Goal: Answer question/provide support: Share knowledge or assist other users

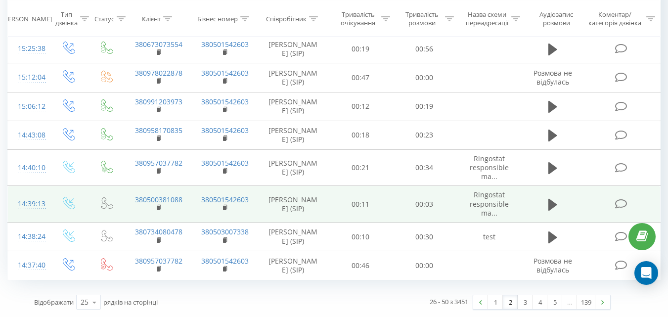
scroll to position [714, 0]
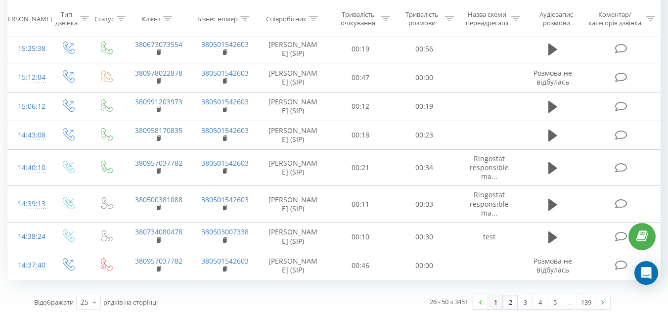
click at [497, 305] on link "1" at bounding box center [495, 302] width 15 height 14
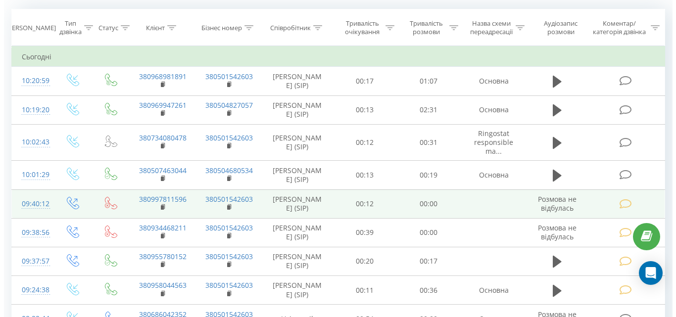
scroll to position [65, 0]
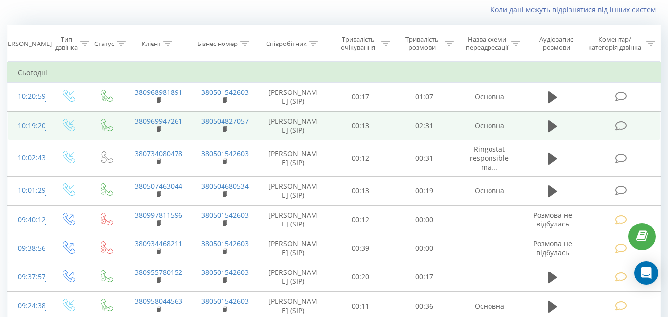
click at [620, 131] on icon at bounding box center [621, 126] width 12 height 10
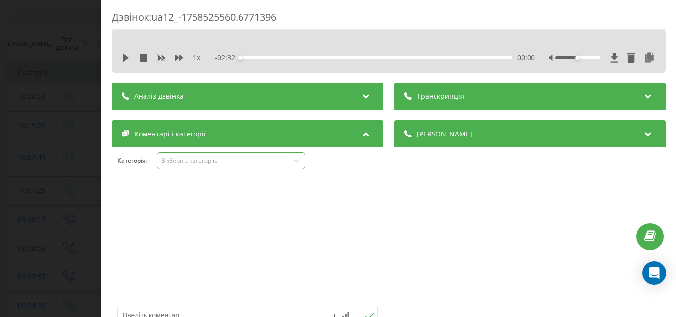
click at [260, 160] on div "Виберіть категорію" at bounding box center [223, 161] width 124 height 8
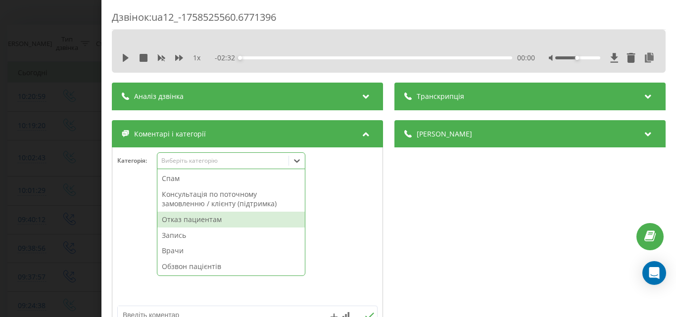
click at [220, 217] on div "Отказ пациентам" at bounding box center [230, 220] width 147 height 16
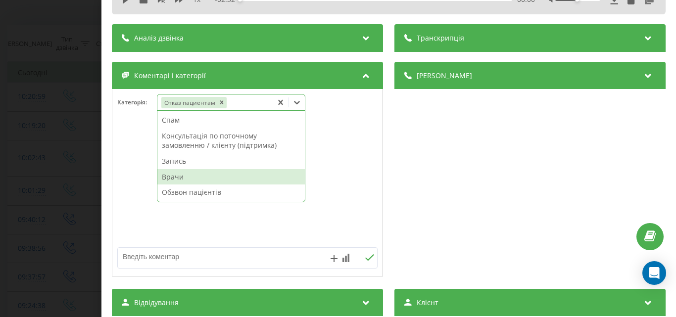
scroll to position [148, 0]
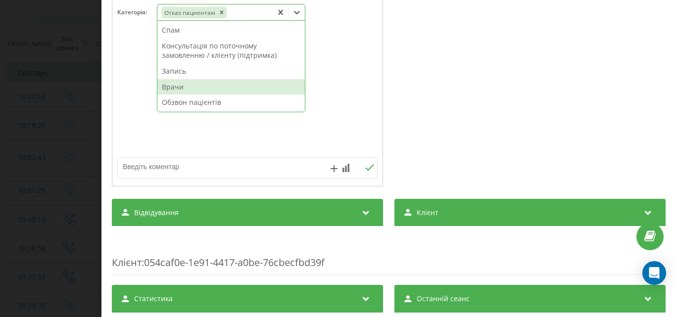
click at [178, 165] on textarea at bounding box center [221, 167] width 207 height 18
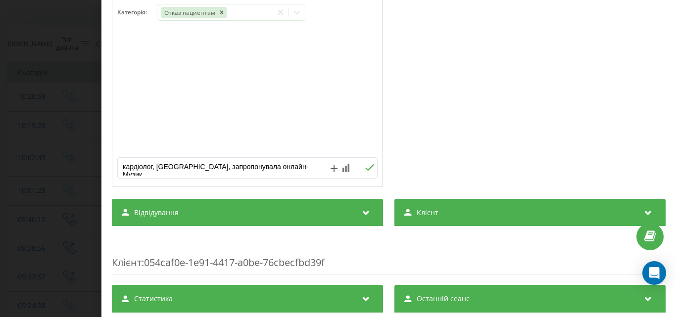
type textarea "кардіолог, Миколаїв, запропонувала онлайн-Музика"
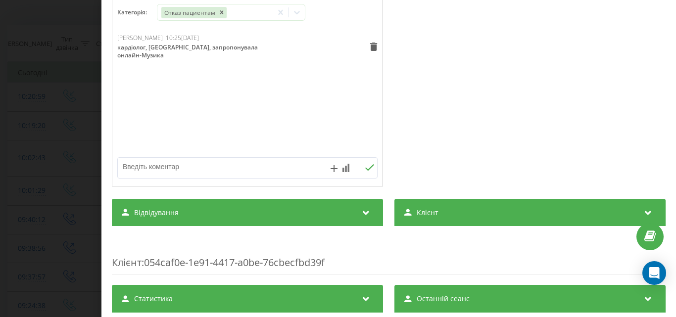
click at [75, 89] on div "Дзвінок : ua12_-1758525560.6771396 1 x - 02:32 00:00 00:00 Транскрипція Для AI-…" at bounding box center [338, 158] width 676 height 317
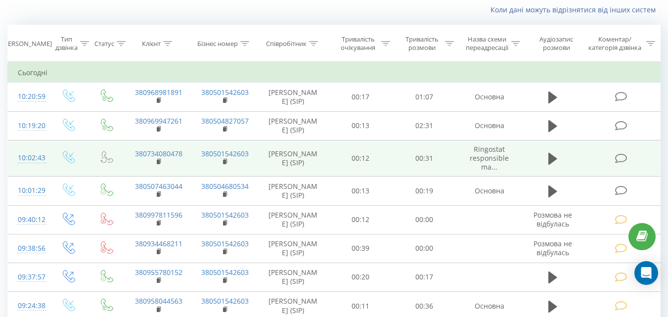
click at [622, 162] on icon at bounding box center [621, 158] width 12 height 10
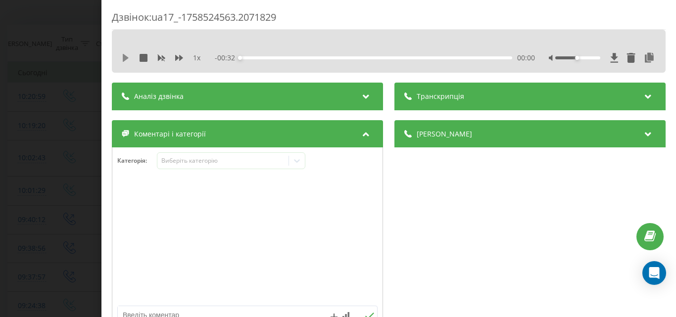
click at [128, 59] on icon at bounding box center [126, 58] width 8 height 8
click at [205, 162] on div "Виберіть категорію" at bounding box center [223, 161] width 124 height 8
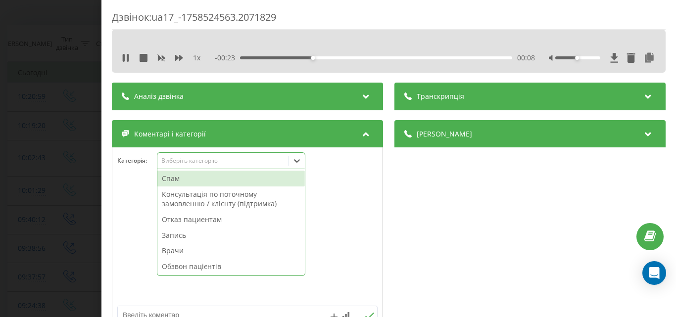
click at [199, 181] on div "Спам" at bounding box center [230, 179] width 147 height 16
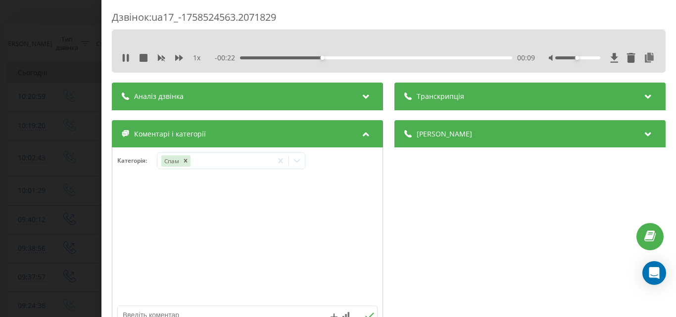
click at [78, 83] on div "Дзвінок : ua17_-1758524563.2071829 1 x - 00:22 00:09 00:09 Транскрипція Для AI-…" at bounding box center [338, 158] width 676 height 317
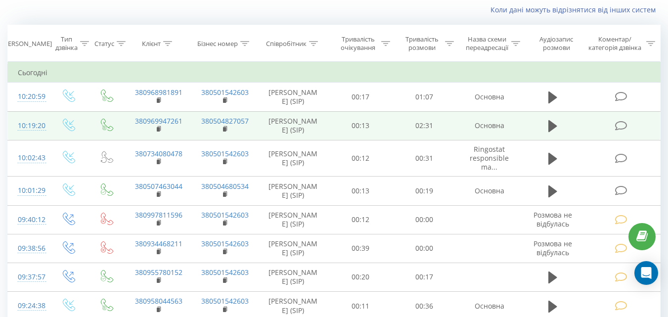
click at [621, 130] on icon at bounding box center [621, 126] width 12 height 10
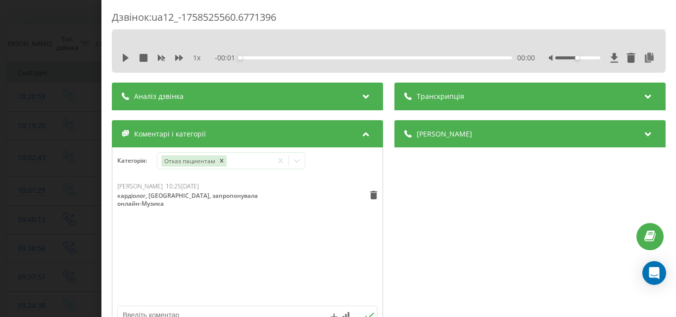
click at [36, 79] on div "Дзвінок : ua12_-1758525560.6771396 1 x - 00:01 00:00 00:00 Транскрипція Для AI-…" at bounding box center [338, 158] width 676 height 317
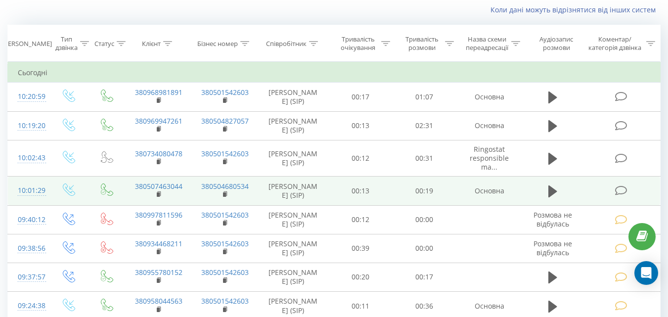
click at [623, 196] on icon at bounding box center [621, 191] width 12 height 10
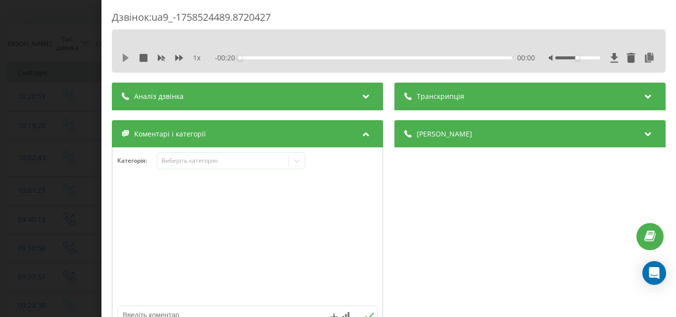
click at [127, 59] on icon at bounding box center [126, 58] width 6 height 8
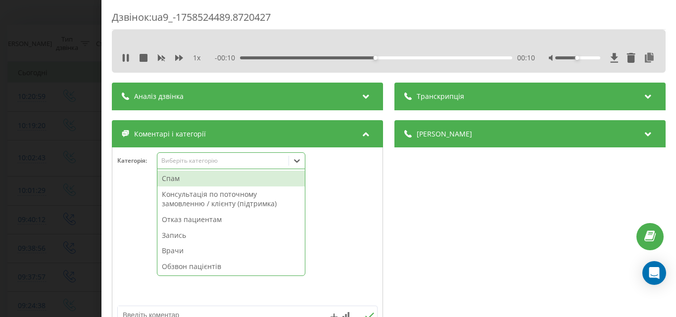
click at [182, 163] on div "Виберіть категорію" at bounding box center [223, 161] width 124 height 8
click at [182, 216] on div "Отказ пациентам" at bounding box center [230, 220] width 147 height 16
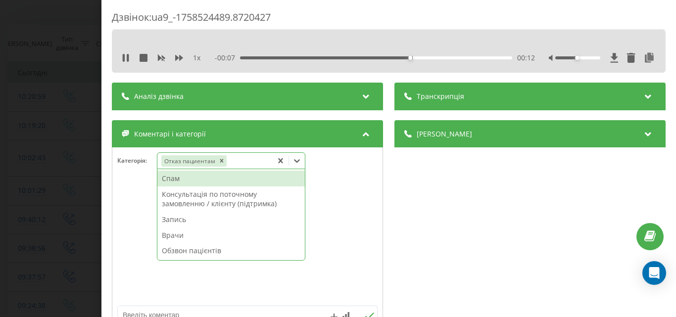
click at [126, 53] on div "1 x" at bounding box center [166, 58] width 89 height 10
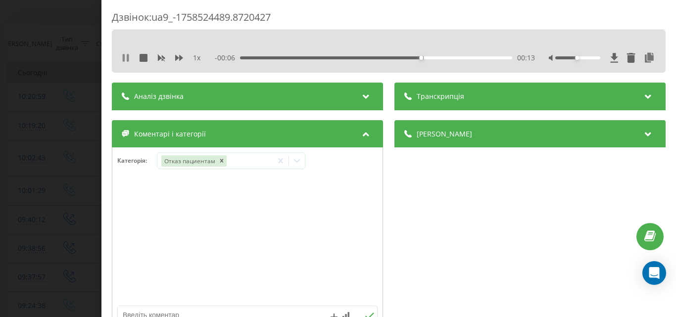
click at [124, 57] on icon at bounding box center [124, 58] width 2 height 8
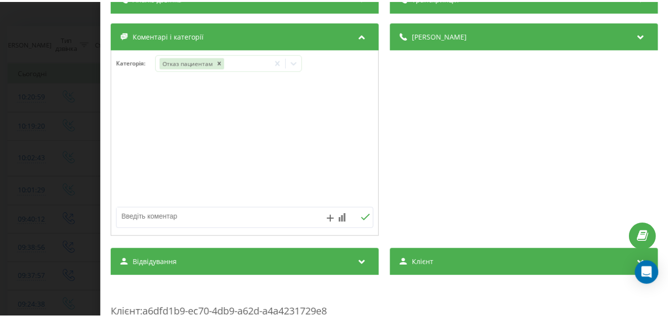
scroll to position [99, 0]
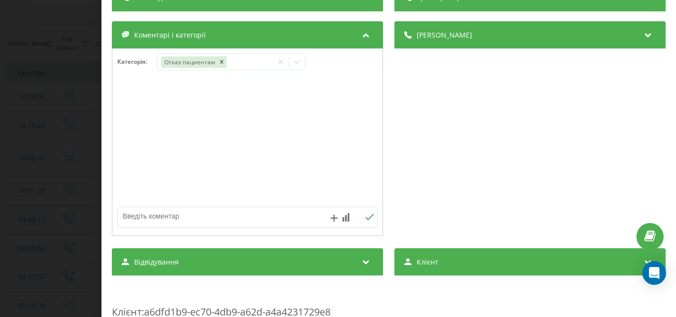
click at [167, 217] on textarea at bounding box center [221, 216] width 207 height 18
type textarea "стоматолог-Музика"
click at [54, 20] on div "Дзвінок : ua9_-1758524489.8720427 1 x - 00:06 00:13 00:13 Транскрипція Для AI-а…" at bounding box center [338, 158] width 676 height 317
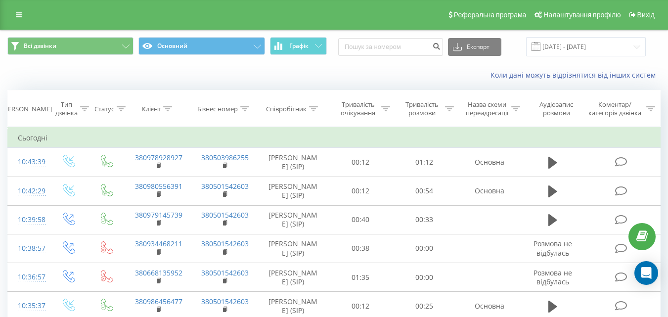
click at [295, 73] on div "Коли дані можуть відрізнятися вiд інших систем" at bounding box center [459, 75] width 417 height 10
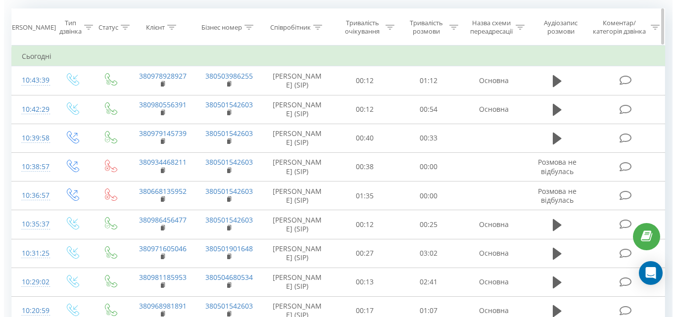
scroll to position [99, 0]
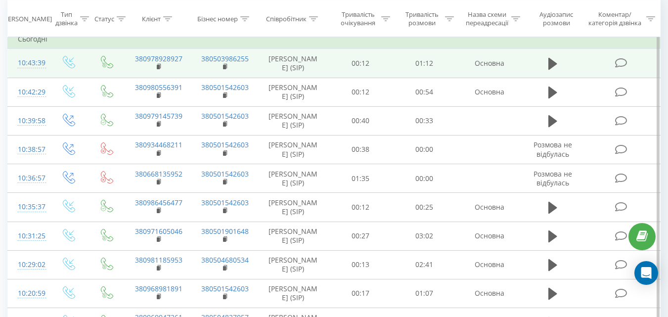
click at [619, 63] on icon at bounding box center [621, 63] width 12 height 10
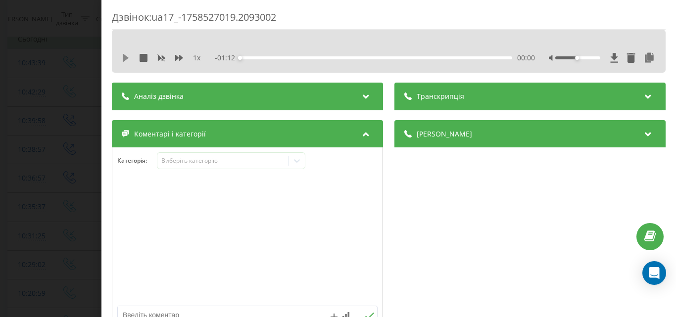
click at [123, 58] on icon at bounding box center [126, 58] width 8 height 8
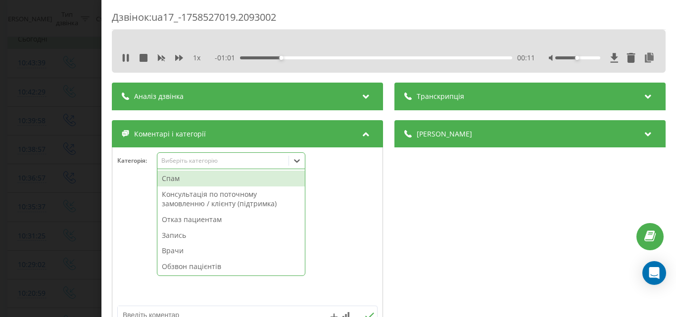
click at [181, 161] on div "Виберіть категорію" at bounding box center [223, 161] width 124 height 8
click at [193, 219] on div "Отказ пациентам" at bounding box center [230, 220] width 147 height 16
click at [126, 59] on icon at bounding box center [126, 58] width 8 height 8
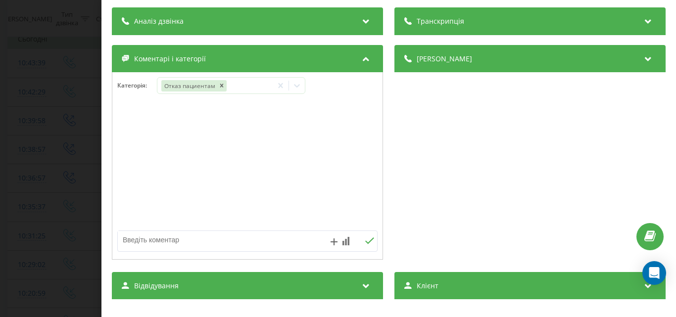
scroll to position [148, 0]
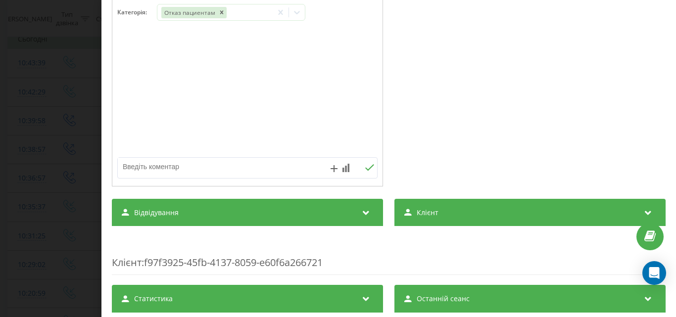
click at [149, 171] on textarea at bounding box center [221, 167] width 207 height 18
click at [229, 170] on textarea "травматолог, уточнював" at bounding box center [221, 167] width 207 height 18
click at [217, 170] on textarea "травматолог, уточнював" at bounding box center [221, 167] width 207 height 18
type textarea "травматолог, уточнював час коли можна записатись, перетелефонує-Музика"
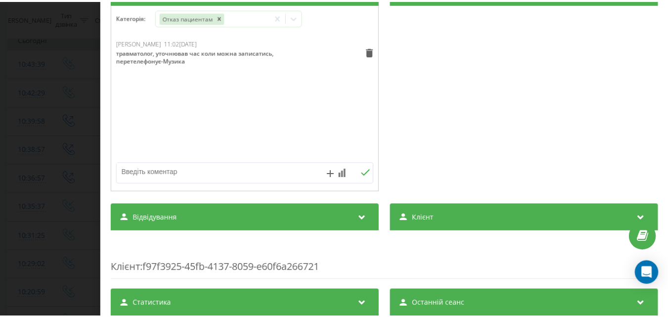
scroll to position [148, 0]
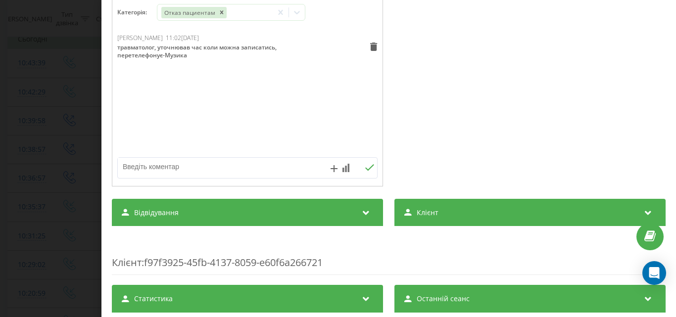
click at [67, 70] on div "Дзвінок : ua17_-1758527019.2093002 1 x - 00:57 00:15 00:15 Транскрипція Для AI-…" at bounding box center [338, 158] width 676 height 317
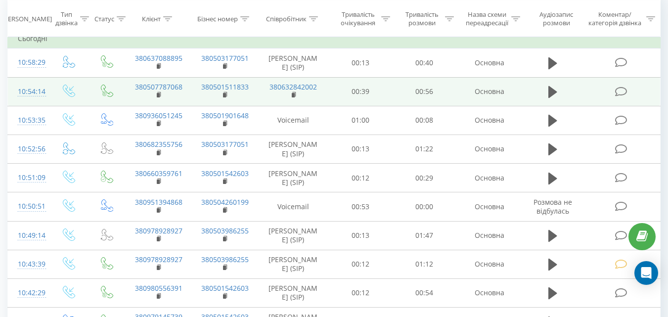
scroll to position [99, 0]
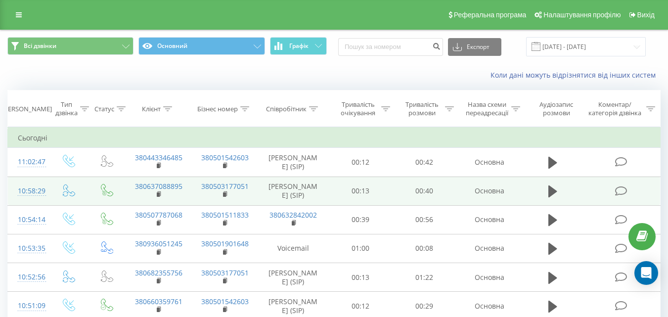
click at [621, 191] on icon at bounding box center [621, 191] width 12 height 10
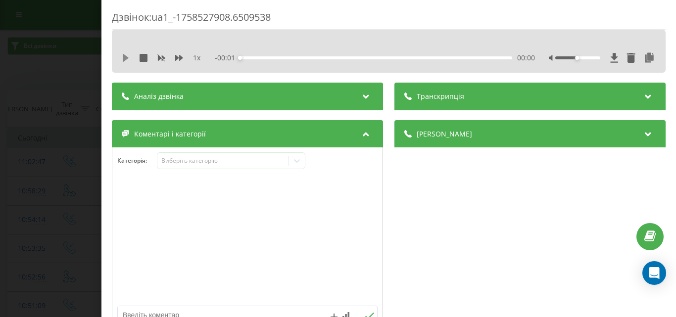
click at [125, 58] on icon at bounding box center [126, 58] width 6 height 8
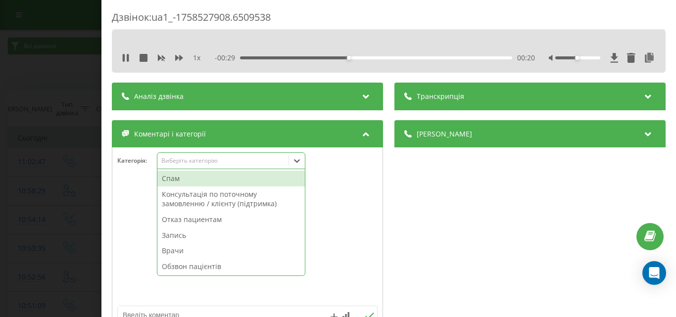
drag, startPoint x: 194, startPoint y: 157, endPoint x: 195, endPoint y: 165, distance: 8.5
click at [194, 158] on div "Виберіть категорію" at bounding box center [223, 161] width 124 height 8
click at [198, 221] on div "Отказ пациентам" at bounding box center [230, 220] width 147 height 16
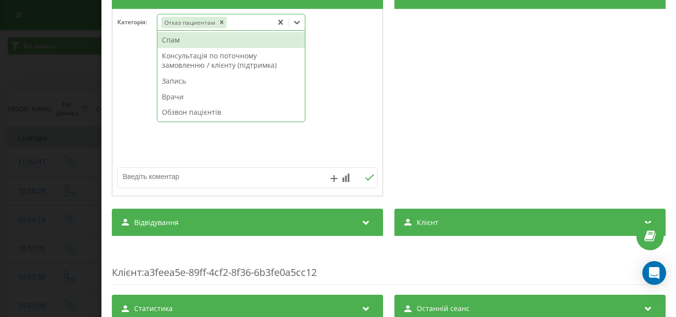
scroll to position [148, 0]
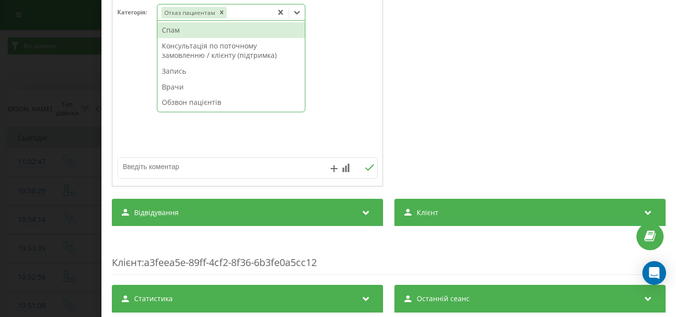
click at [168, 163] on textarea at bounding box center [221, 167] width 207 height 18
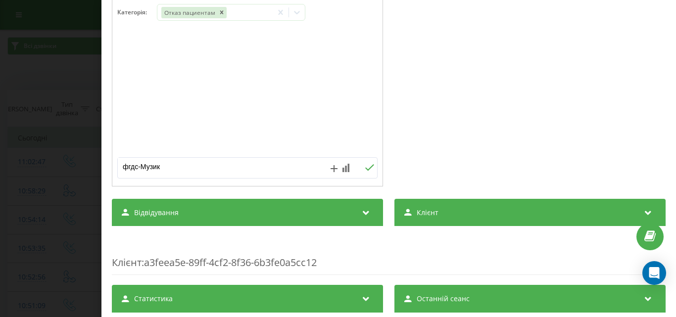
type textarea "фгдс-Музика"
click at [69, 65] on div "Дзвінок : ua1_-1758527908.6509538 1 x - 00:14 00:35 00:35 Транскрипція Для AI-а…" at bounding box center [338, 158] width 676 height 317
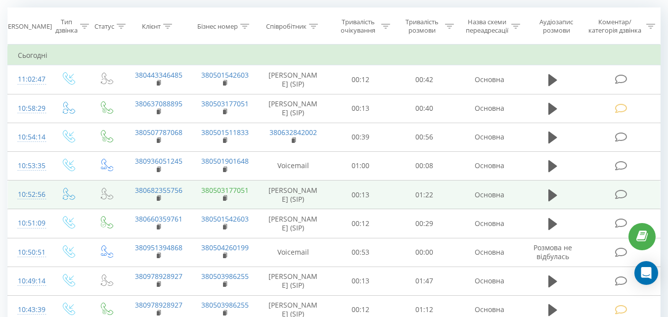
scroll to position [99, 0]
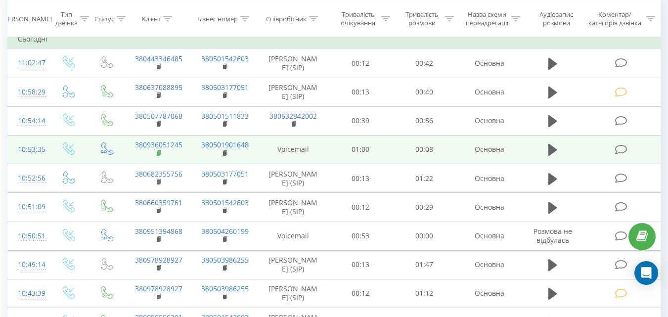
click at [158, 153] on rect at bounding box center [158, 153] width 3 height 4
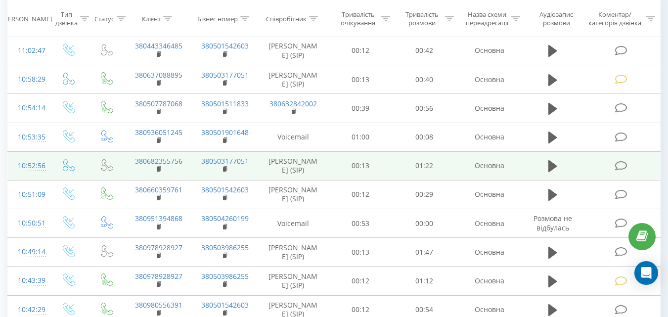
click at [624, 165] on icon at bounding box center [621, 166] width 12 height 10
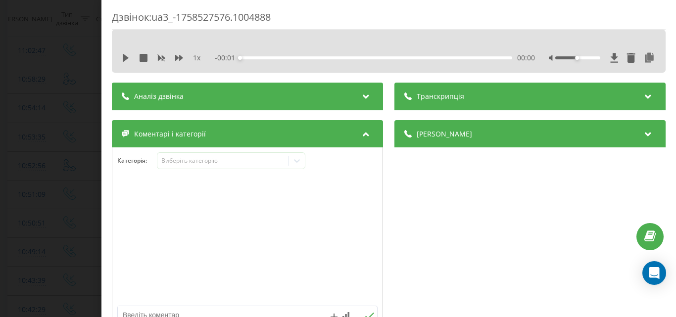
click at [58, 126] on div "Дзвінок : ua3_-1758527576.1004888 1 x - 00:01 00:00 00:00 Транскрипція Для AI-а…" at bounding box center [338, 158] width 676 height 317
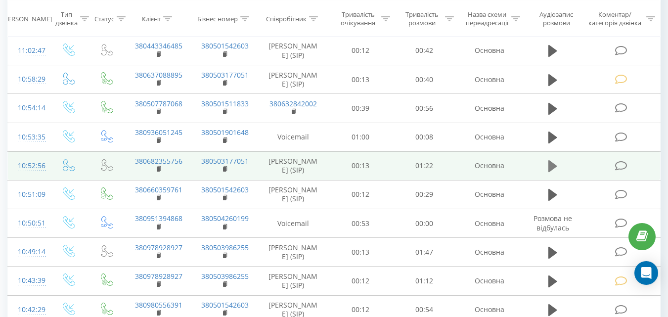
click at [551, 166] on icon at bounding box center [553, 166] width 9 height 12
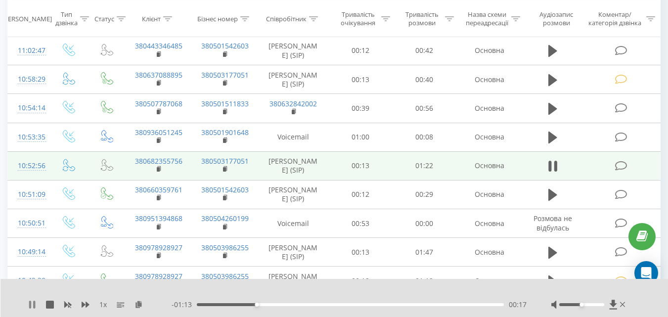
click at [33, 306] on icon at bounding box center [32, 305] width 8 height 8
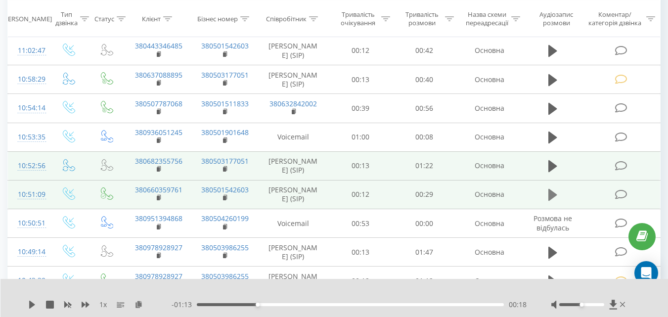
click at [550, 194] on icon at bounding box center [553, 195] width 9 height 12
click at [29, 306] on icon at bounding box center [30, 305] width 2 height 8
click at [158, 197] on rect at bounding box center [158, 198] width 3 height 4
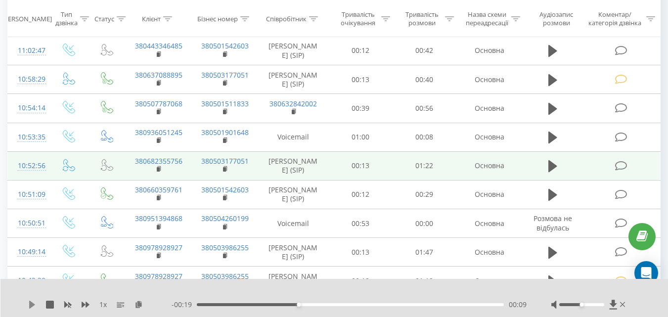
click at [34, 303] on icon at bounding box center [32, 305] width 8 height 8
click at [553, 194] on icon at bounding box center [553, 195] width 9 height 14
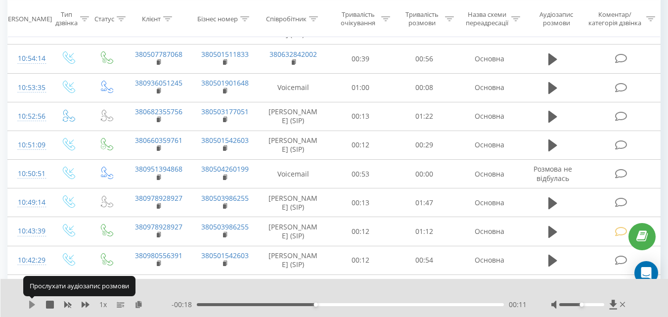
click at [29, 306] on icon at bounding box center [32, 305] width 8 height 8
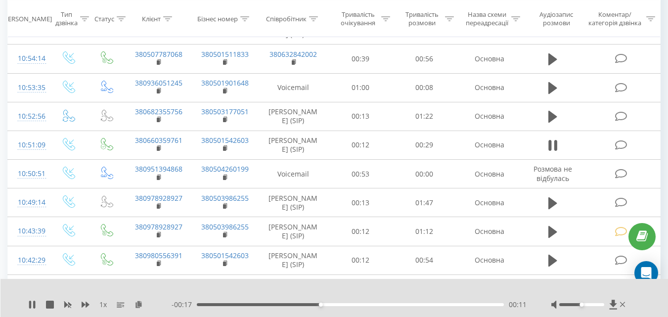
click at [29, 306] on icon at bounding box center [32, 305] width 8 height 8
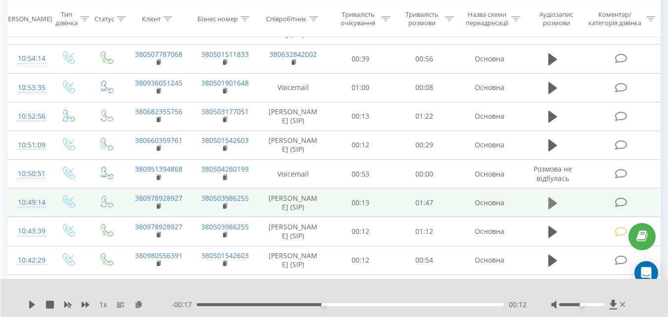
click at [552, 204] on icon at bounding box center [553, 203] width 9 height 12
click at [622, 200] on icon at bounding box center [621, 202] width 12 height 10
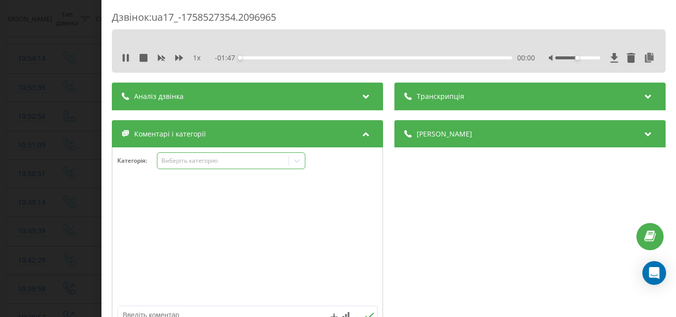
click at [226, 156] on div "Виберіть категорію" at bounding box center [222, 160] width 131 height 9
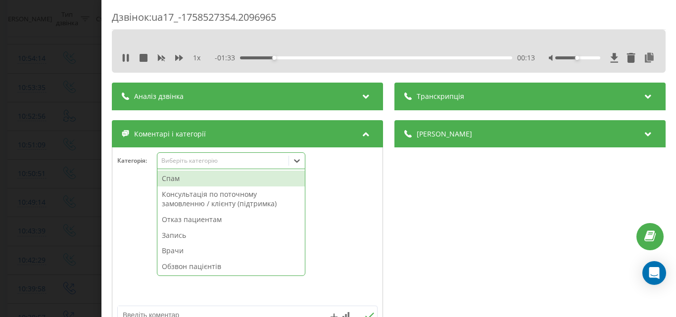
click at [170, 234] on div "Запись" at bounding box center [230, 236] width 147 height 16
click at [70, 169] on div "Дзвінок : ua17_-1758527354.2096965 1 x - 01:32 00:14 00:14 Транскрипція Для AI-…" at bounding box center [338, 158] width 676 height 317
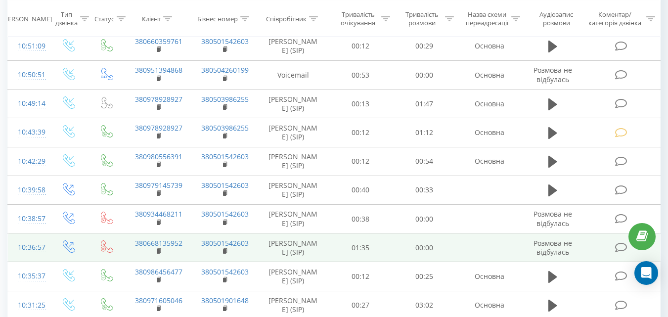
scroll to position [396, 0]
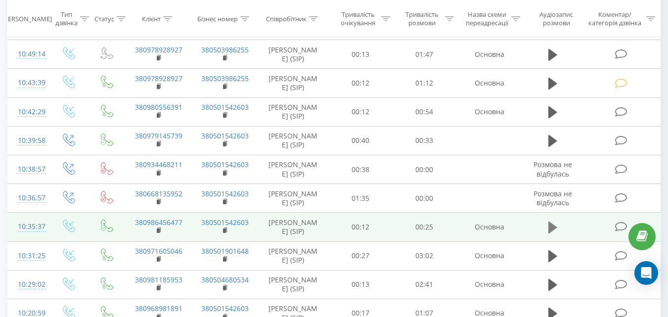
click at [554, 229] on icon at bounding box center [553, 228] width 9 height 12
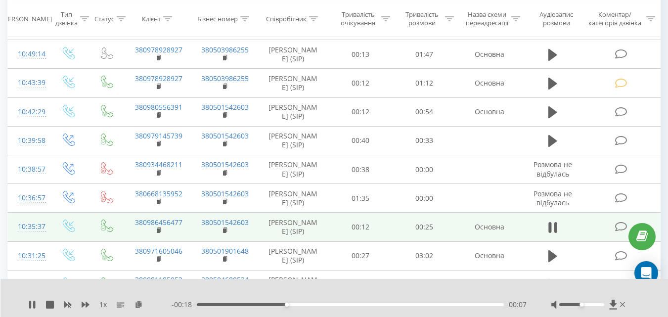
click at [617, 226] on icon at bounding box center [621, 227] width 12 height 10
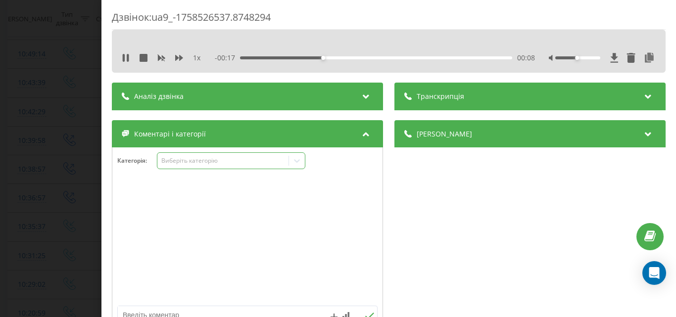
click at [230, 162] on div "Виберіть категорію" at bounding box center [223, 161] width 124 height 8
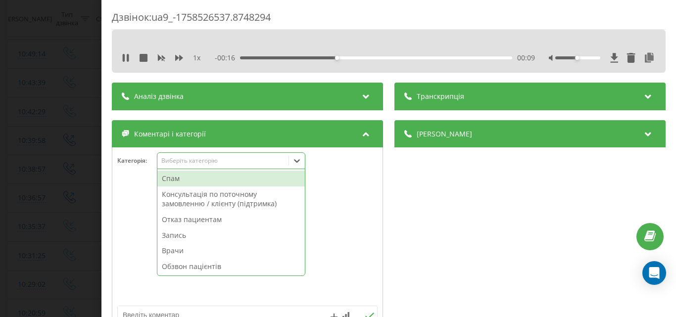
click at [193, 196] on div "Консультація по поточному замовленню / клієнту (підтримка)" at bounding box center [230, 199] width 147 height 25
click at [51, 136] on div "Дзвінок : ua9_-1758526537.8748294 1 x - 00:15 00:10 00:10 Транскрипція Для AI-а…" at bounding box center [338, 158] width 676 height 317
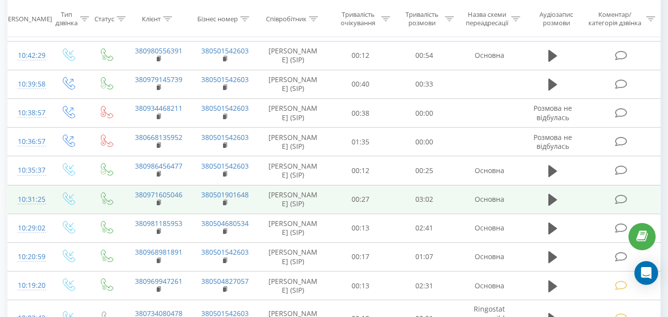
scroll to position [495, 0]
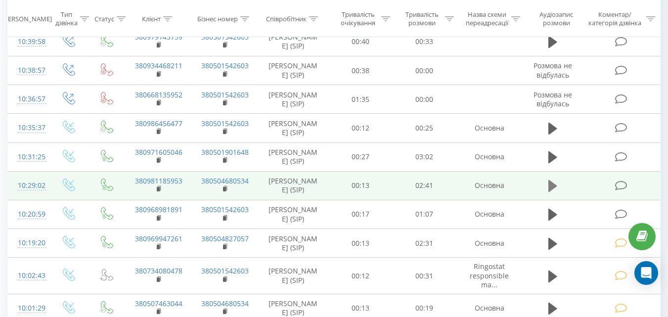
click at [551, 192] on icon at bounding box center [553, 186] width 9 height 12
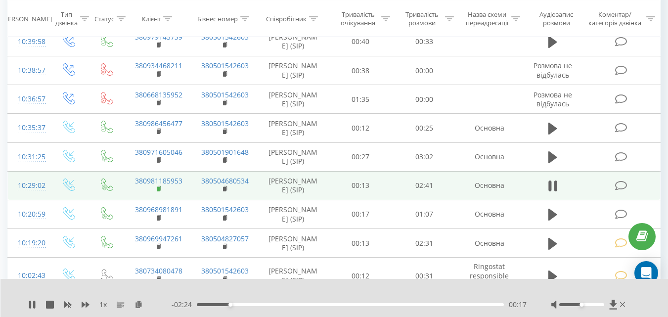
click at [157, 191] on rect at bounding box center [158, 189] width 3 height 4
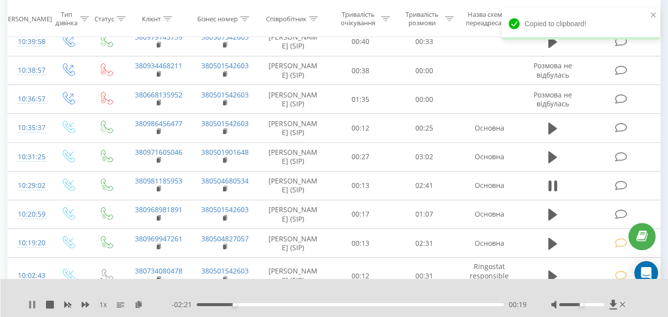
click at [30, 306] on icon at bounding box center [30, 305] width 2 height 8
click at [32, 306] on icon at bounding box center [32, 305] width 6 height 8
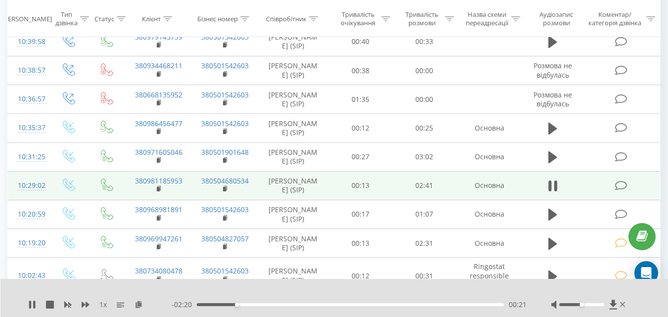
click at [622, 190] on icon at bounding box center [621, 186] width 12 height 10
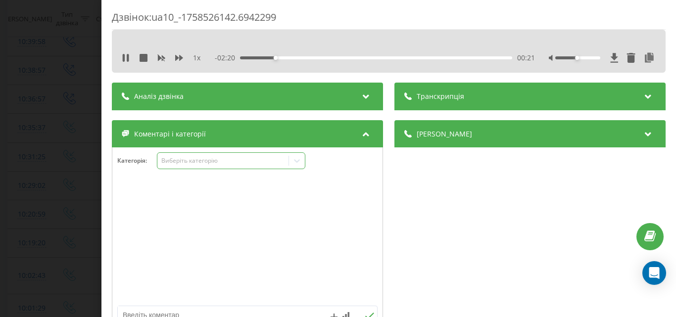
click at [220, 156] on div "Виберіть категорію" at bounding box center [222, 160] width 131 height 9
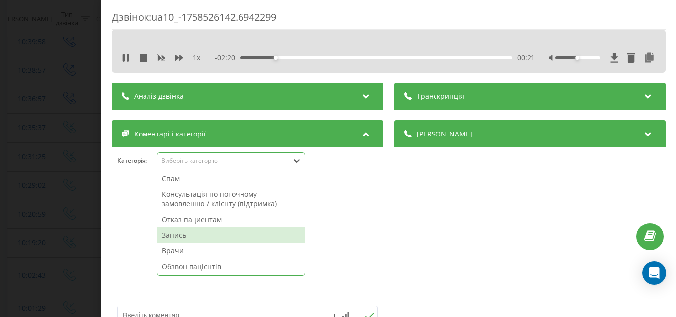
click at [197, 234] on div "Запись" at bounding box center [230, 236] width 147 height 16
click at [84, 188] on div "Дзвінок : ua10_-1758526142.6942299 1 x - 02:20 00:21 00:21 Транскрипція Для AI-…" at bounding box center [338, 158] width 676 height 317
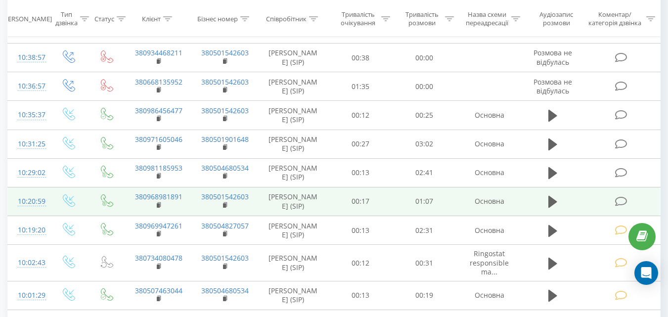
scroll to position [495, 0]
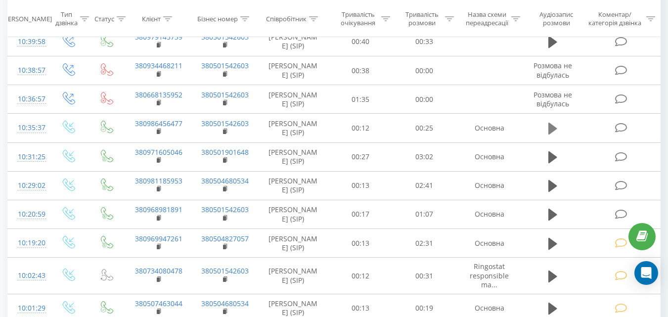
click at [551, 127] on icon at bounding box center [553, 129] width 9 height 12
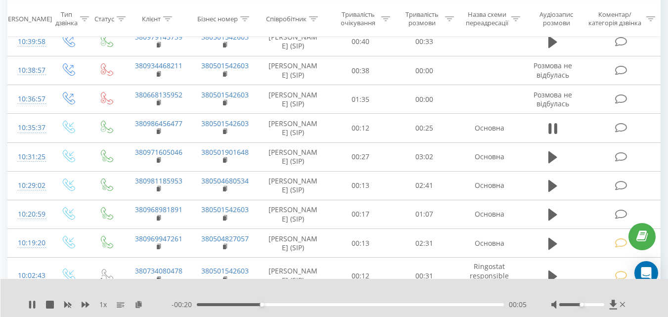
click at [551, 127] on icon at bounding box center [550, 128] width 3 height 11
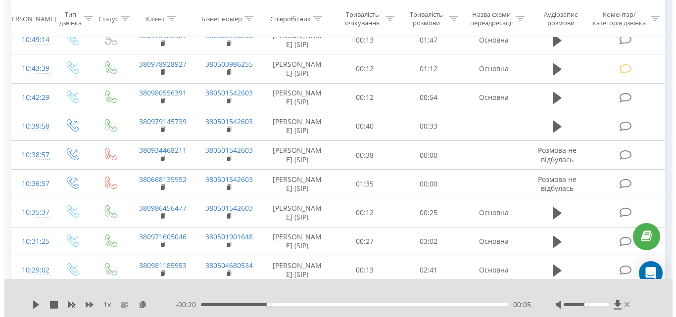
scroll to position [396, 0]
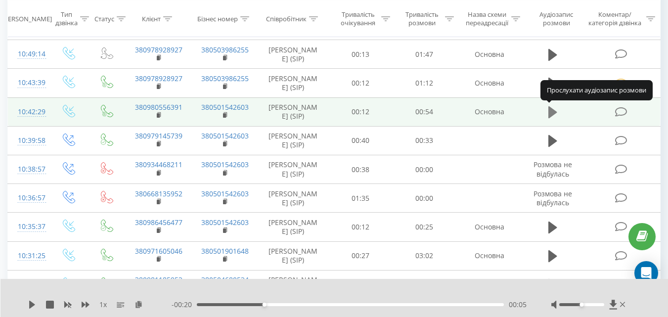
click at [551, 111] on icon at bounding box center [553, 112] width 9 height 12
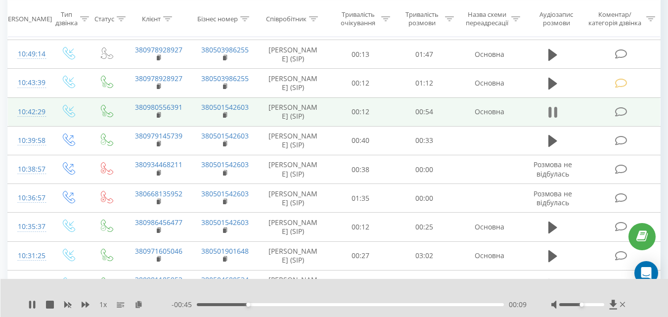
click at [552, 111] on icon at bounding box center [550, 112] width 3 height 11
click at [159, 115] on rect at bounding box center [158, 115] width 3 height 4
click at [623, 112] on icon at bounding box center [621, 112] width 12 height 10
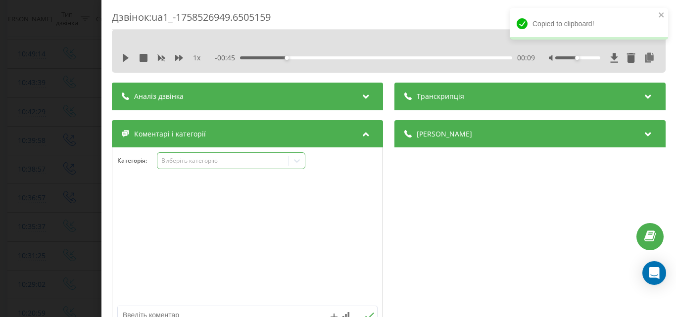
click at [264, 164] on div "Виберіть категорію" at bounding box center [223, 161] width 124 height 8
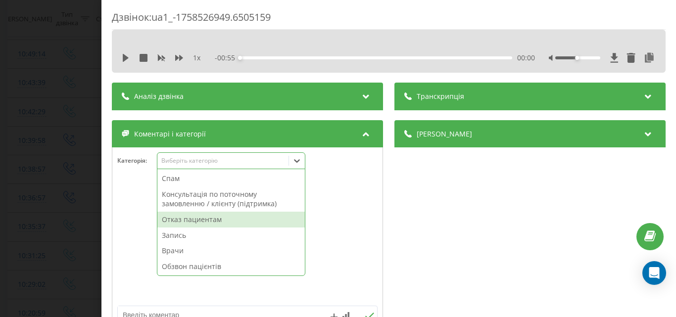
click at [203, 221] on div "Отказ пациентам" at bounding box center [230, 220] width 147 height 16
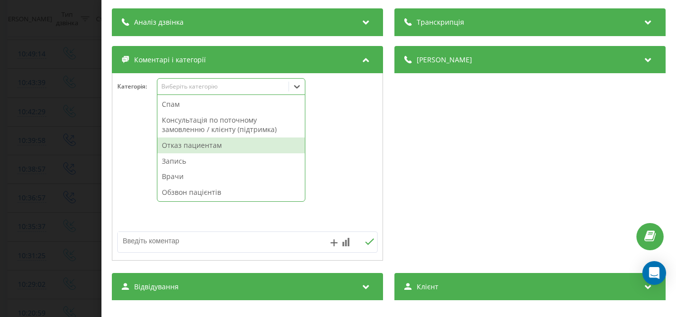
scroll to position [198, 0]
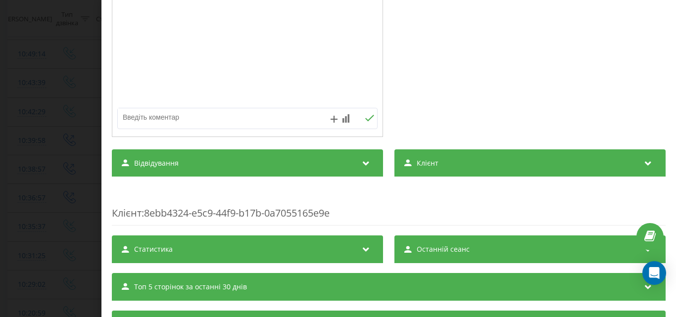
click at [171, 114] on textarea at bounding box center [221, 117] width 207 height 18
type textarea "холтер три доби-Музика"
click at [88, 56] on div "Дзвінок : ua1_-1758526949.6505159 1 x - 00:55 00:00 00:00 Транскрипція Для AI-а…" at bounding box center [338, 158] width 676 height 317
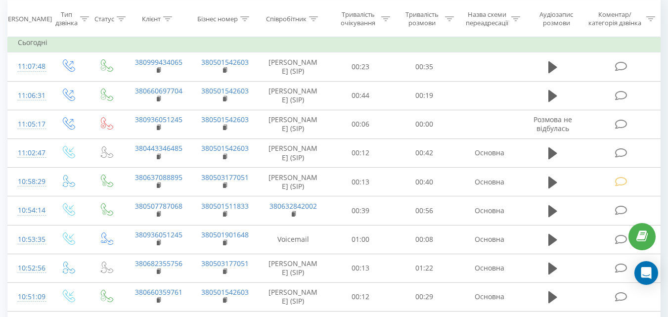
scroll to position [49, 0]
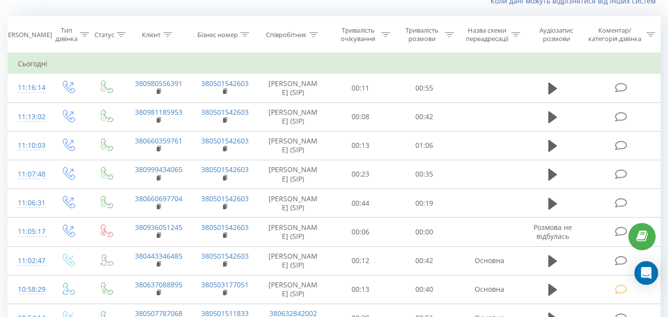
scroll to position [99, 0]
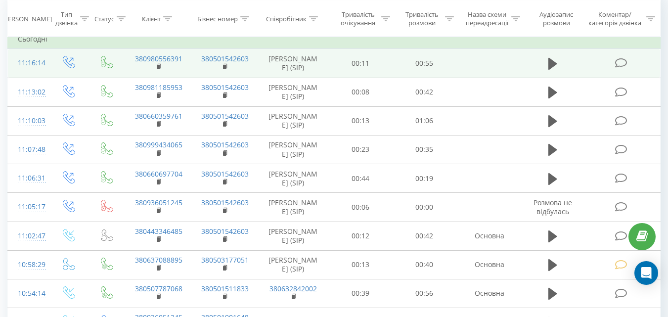
click at [618, 62] on icon at bounding box center [621, 63] width 12 height 10
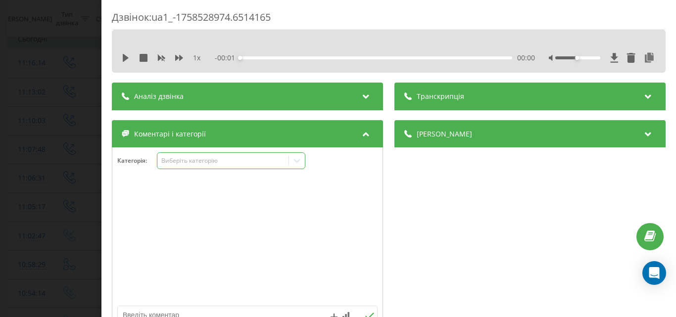
click at [258, 156] on div "Виберіть категорію" at bounding box center [222, 160] width 131 height 9
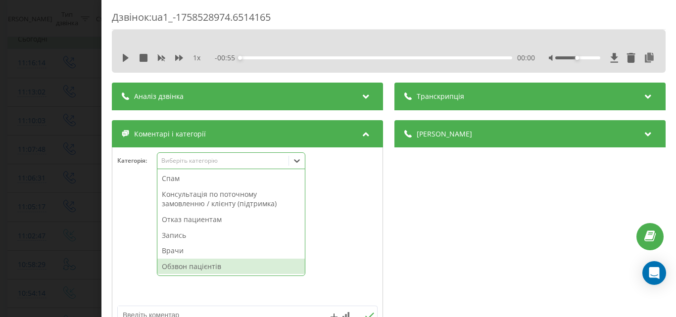
click at [212, 266] on div "Обзвон пацієнтів" at bounding box center [230, 267] width 147 height 16
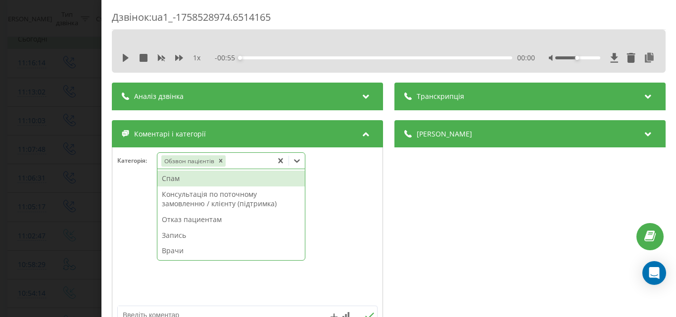
click at [80, 173] on div "Дзвінок : ua1_-1758528974.6514165 1 x - 00:55 00:00 00:00 Транскрипція Для AI-а…" at bounding box center [338, 158] width 676 height 317
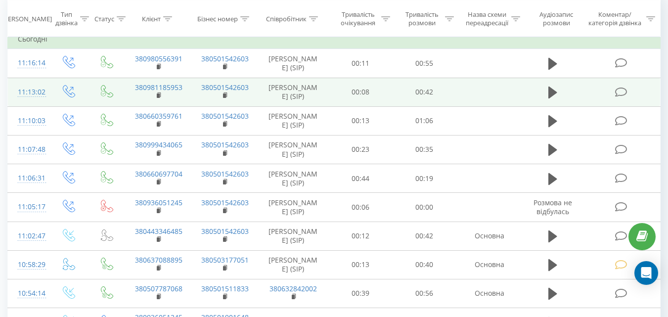
click at [623, 91] on icon at bounding box center [621, 92] width 12 height 10
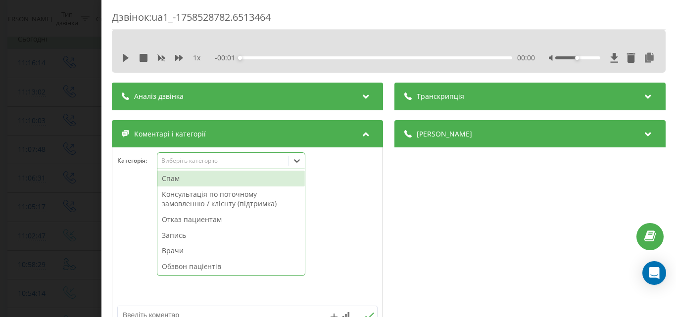
click at [269, 163] on div "Виберіть категорію" at bounding box center [223, 161] width 124 height 8
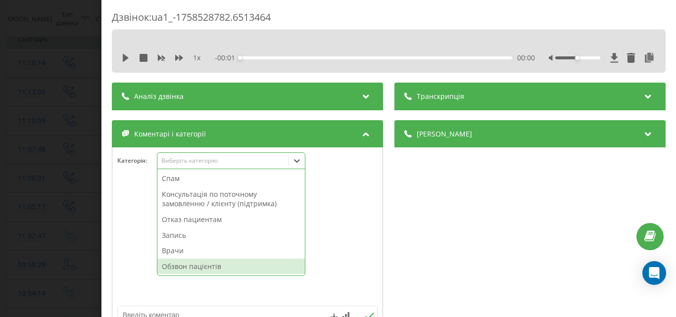
click at [206, 264] on div "Обзвон пацієнтів" at bounding box center [230, 267] width 147 height 16
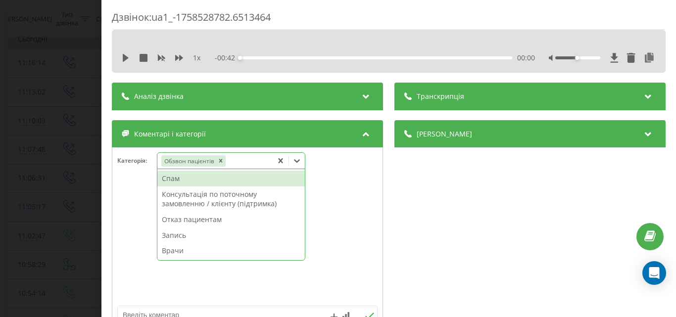
click at [57, 139] on div "Дзвінок : ua1_-1758528782.6513464 1 x - 00:42 00:00 00:00 Транскрипція Для AI-а…" at bounding box center [338, 158] width 676 height 317
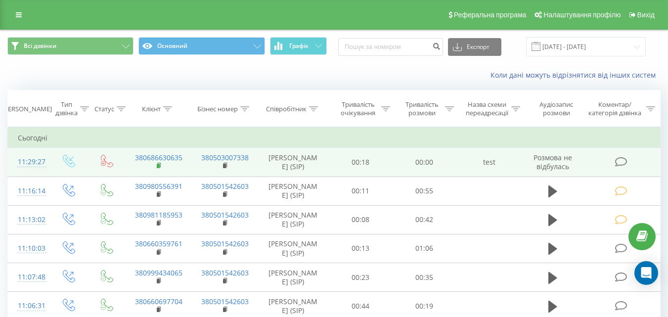
click at [158, 168] on rect at bounding box center [158, 166] width 3 height 4
